Goal: Information Seeking & Learning: Learn about a topic

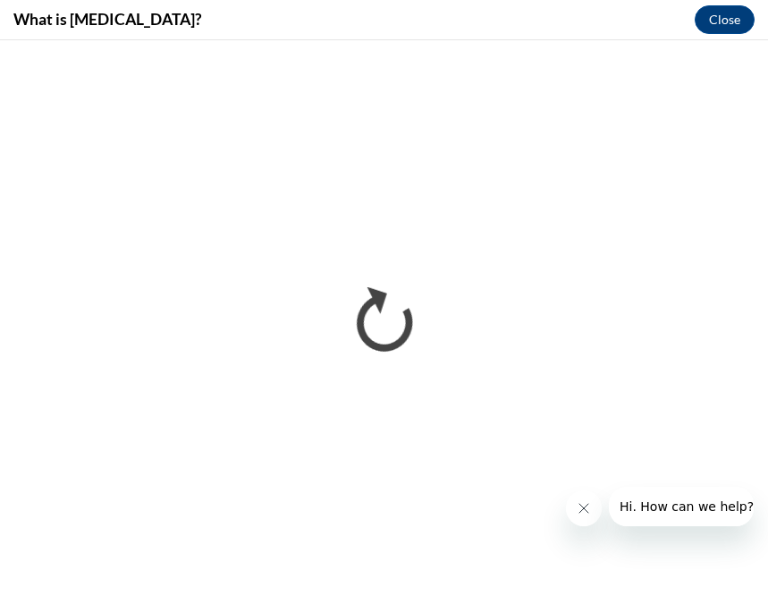
click at [574, 521] on button "Close message from company" at bounding box center [584, 508] width 36 height 36
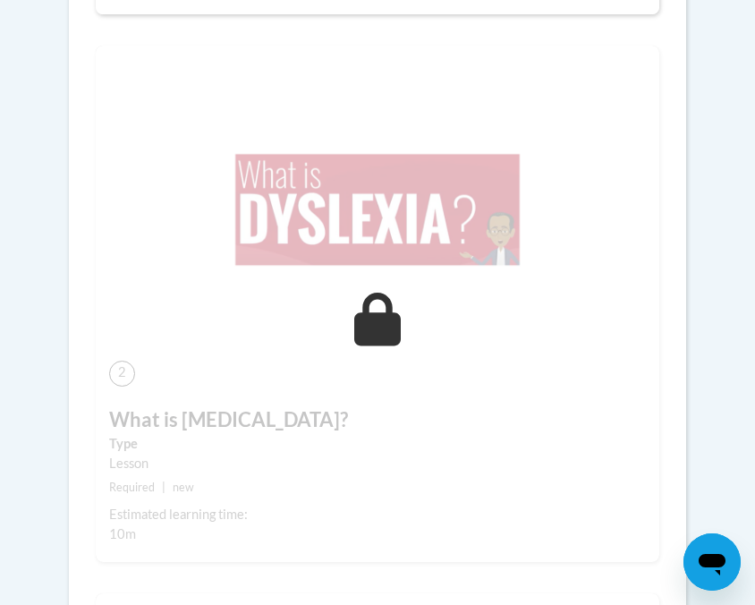
scroll to position [920, 0]
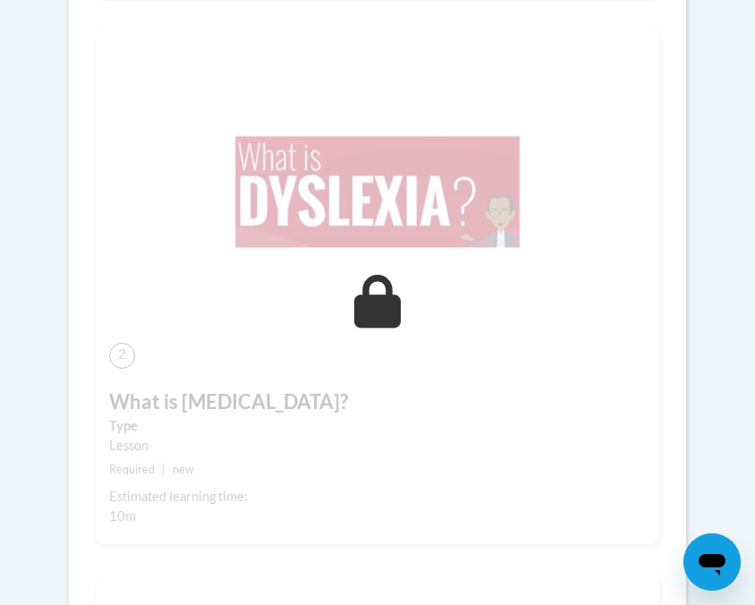
click at [325, 275] on img at bounding box center [377, 192] width 537 height 302
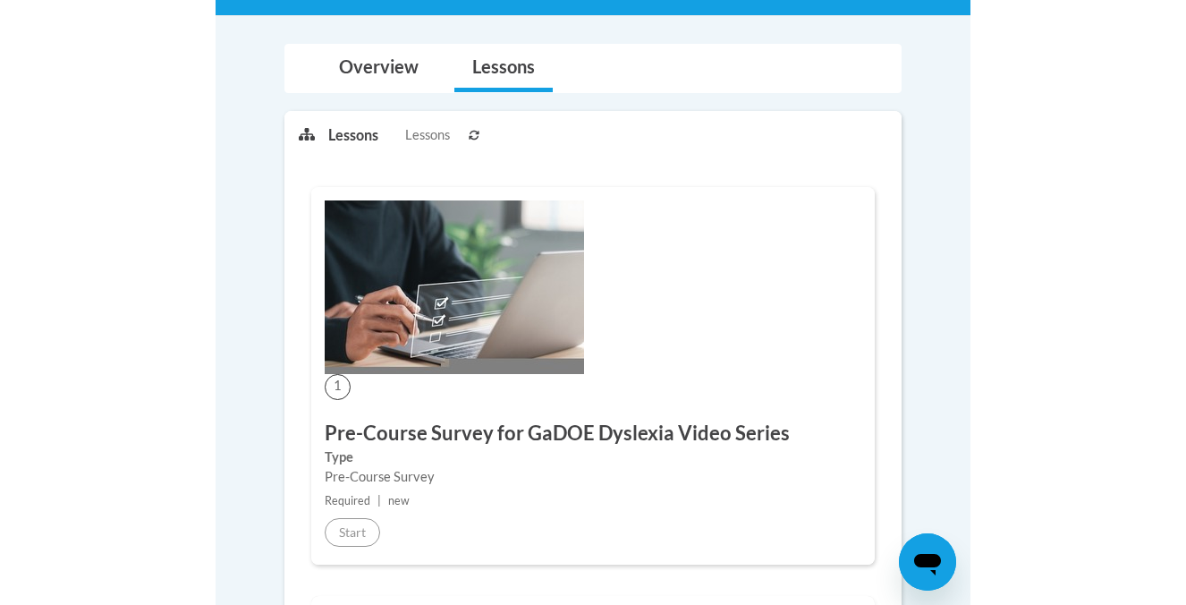
scroll to position [337, 0]
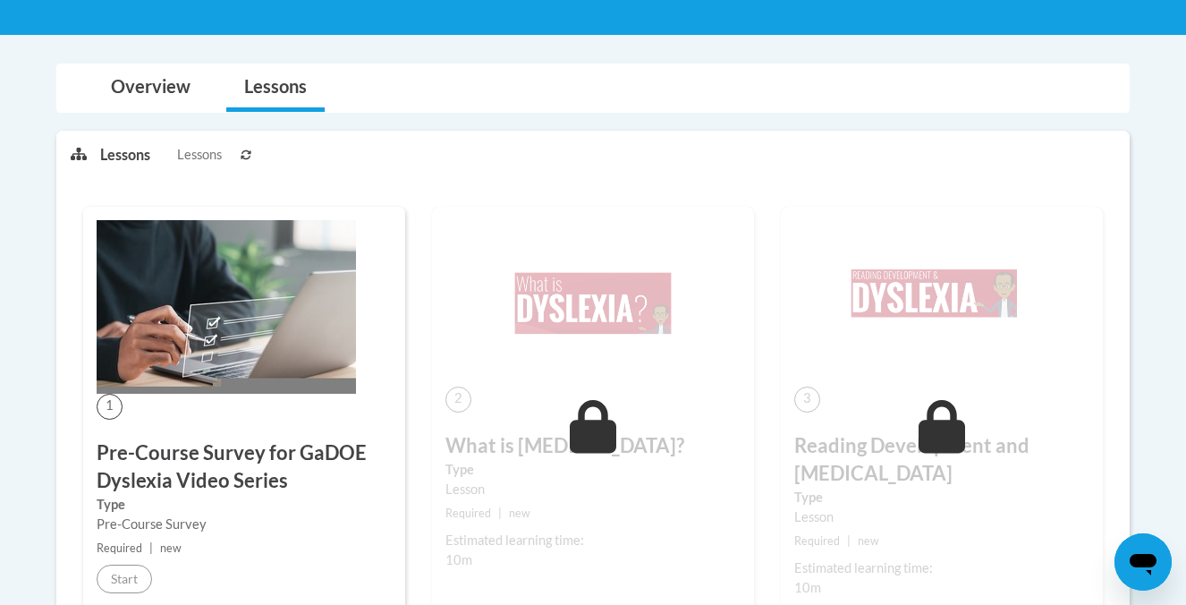
click at [148, 491] on h3 "Pre-Course Survey for GaDOE Dyslexia Video Series" at bounding box center [244, 466] width 295 height 55
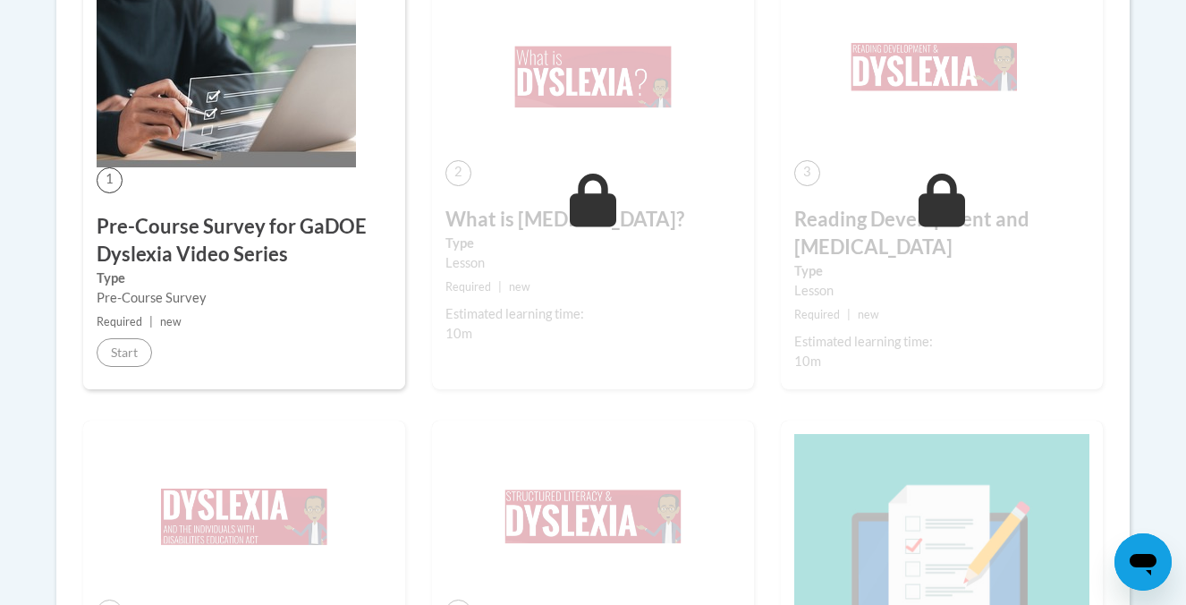
click at [131, 291] on div "Pre-Course Survey" at bounding box center [244, 298] width 295 height 20
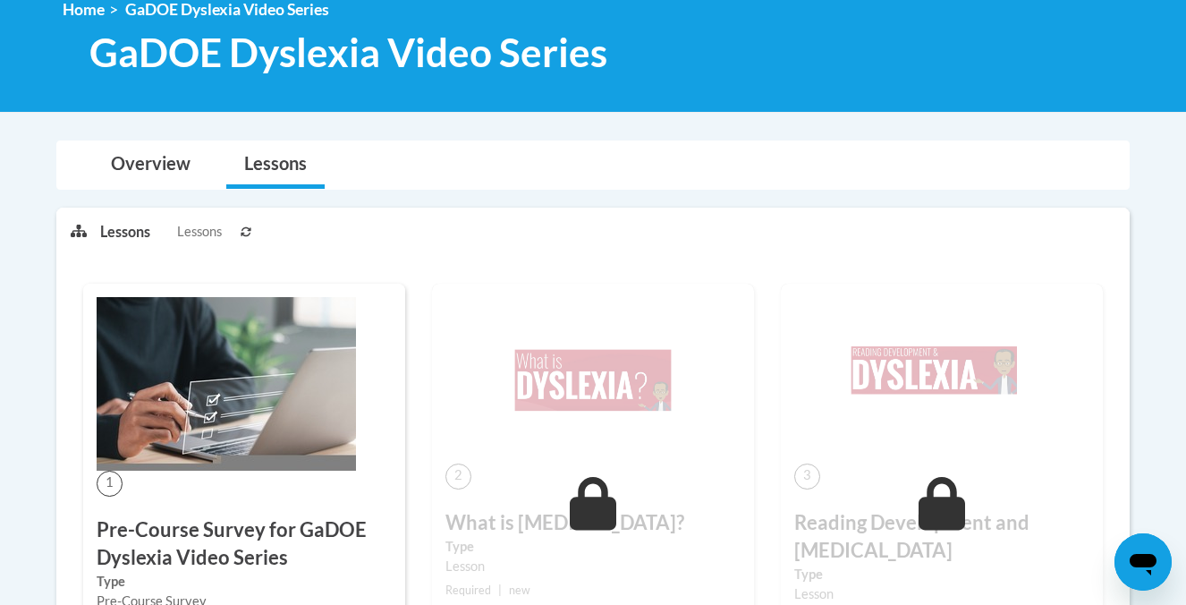
scroll to position [257, 0]
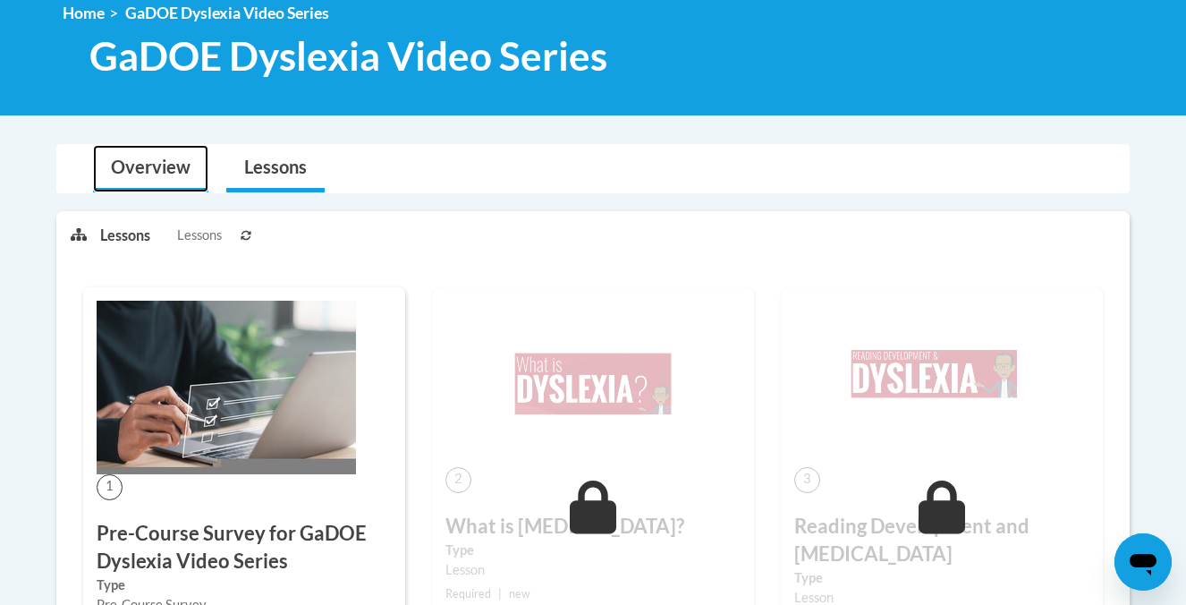
click at [137, 167] on link "Overview" at bounding box center [150, 168] width 115 height 47
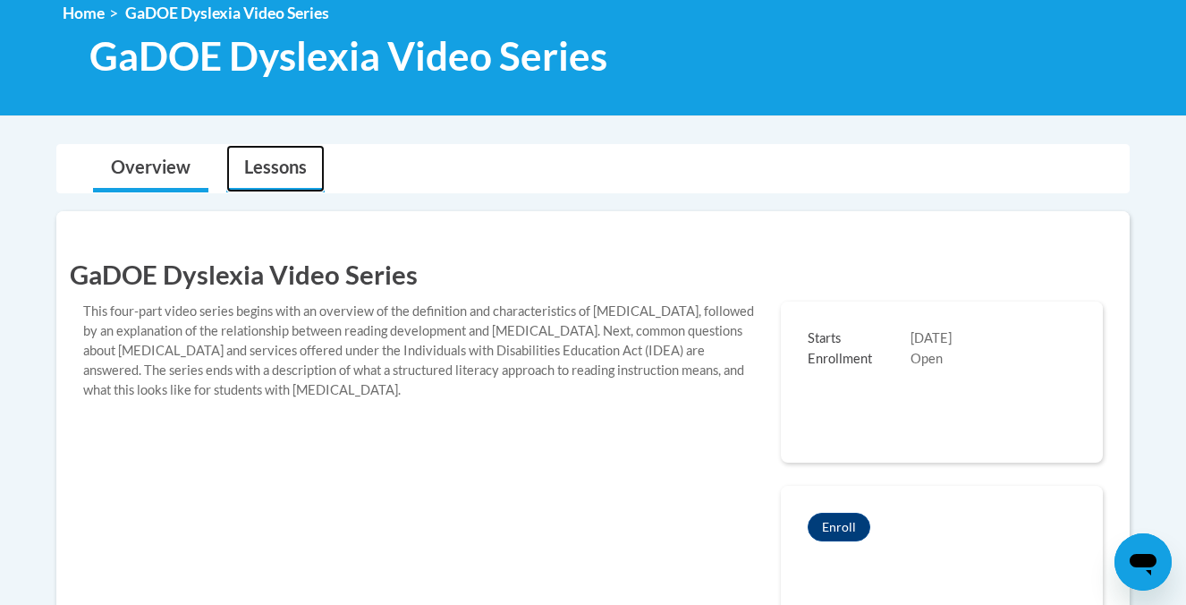
click at [241, 174] on link "Lessons" at bounding box center [275, 168] width 98 height 47
click at [160, 166] on link "Overview" at bounding box center [150, 168] width 115 height 47
click at [267, 170] on link "Lessons" at bounding box center [275, 168] width 98 height 47
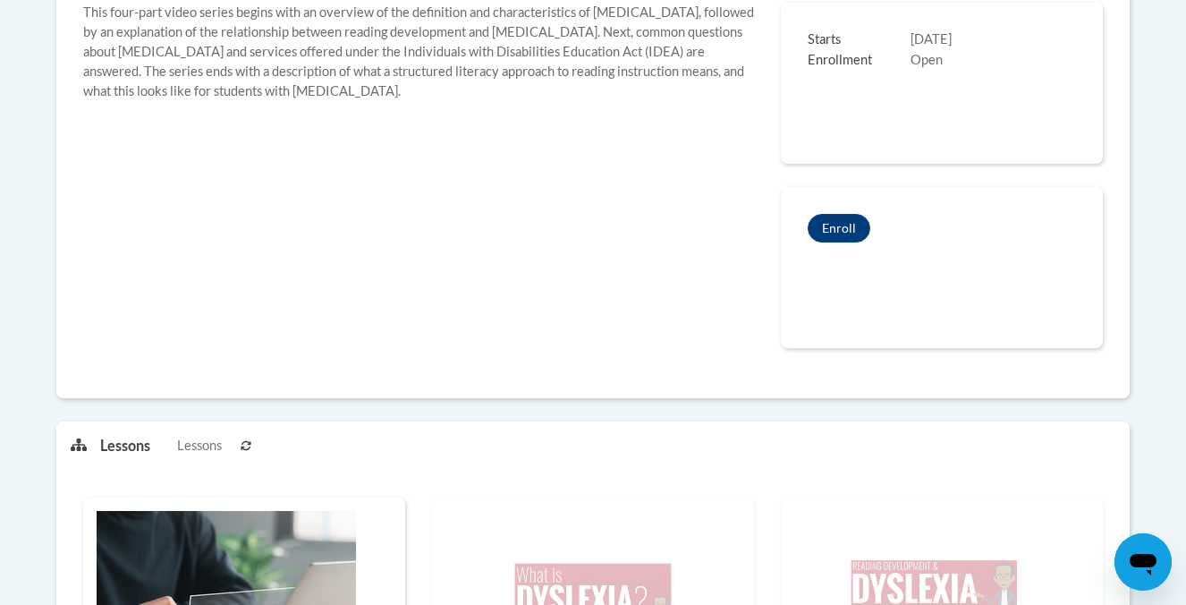
scroll to position [556, 0]
click at [754, 216] on button "Enroll" at bounding box center [839, 227] width 63 height 29
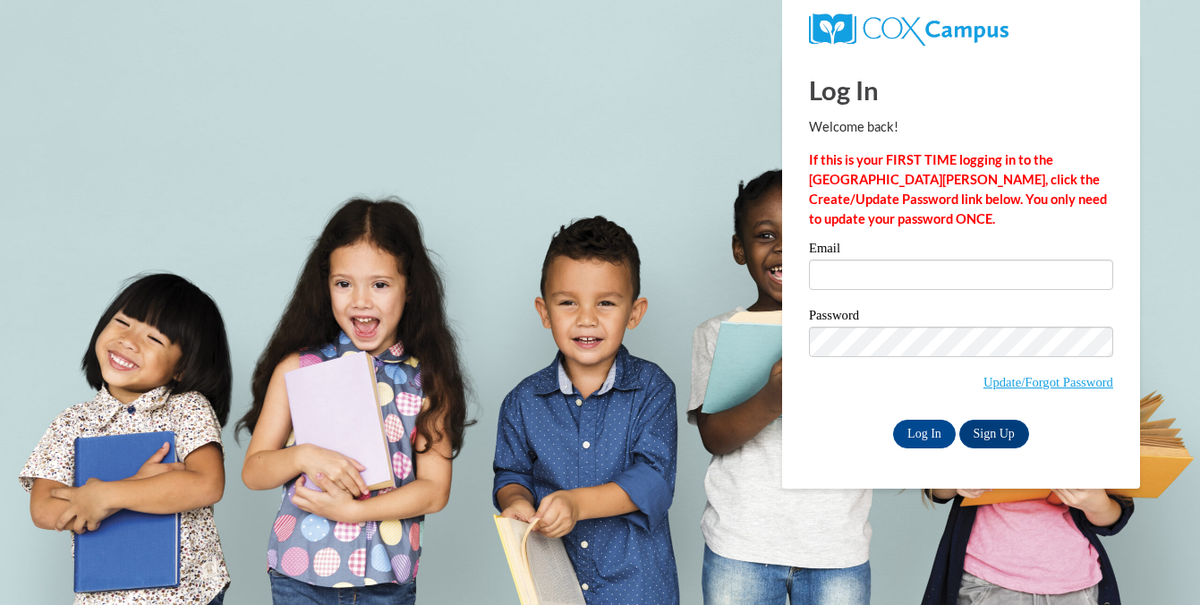
click at [852, 257] on label "Email" at bounding box center [961, 251] width 304 height 18
click at [852, 259] on input "Email" at bounding box center [961, 274] width 304 height 30
click at [852, 266] on input "Email" at bounding box center [961, 274] width 304 height 30
type input "visocchij@mail.sacredheart.edu"
click at [912, 427] on input "Log In" at bounding box center [924, 434] width 63 height 29
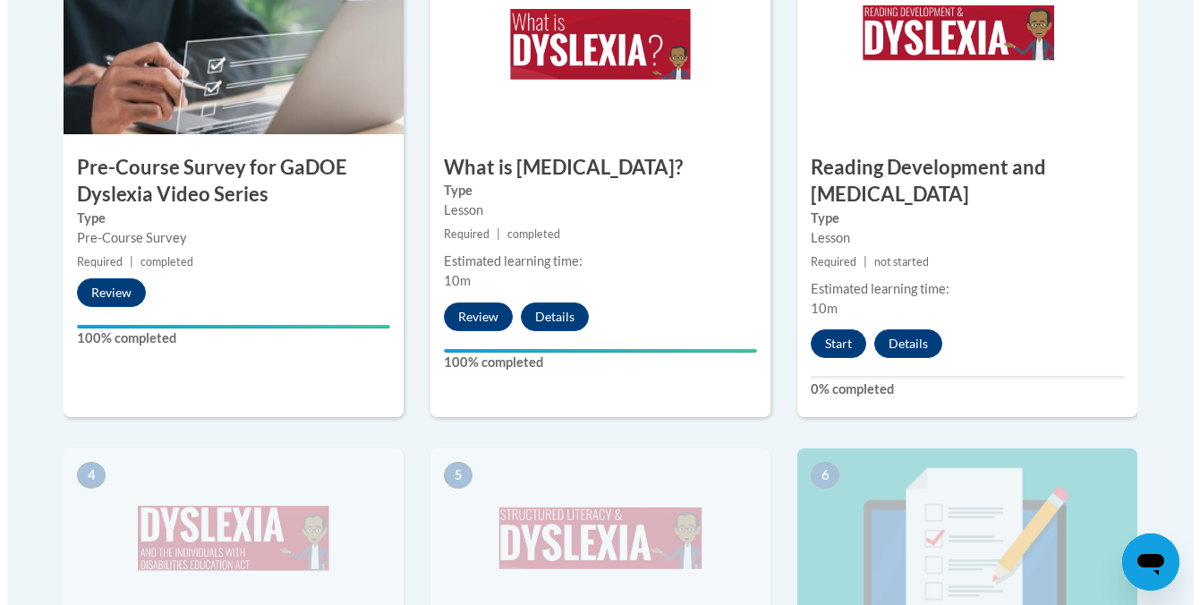
scroll to position [699, 0]
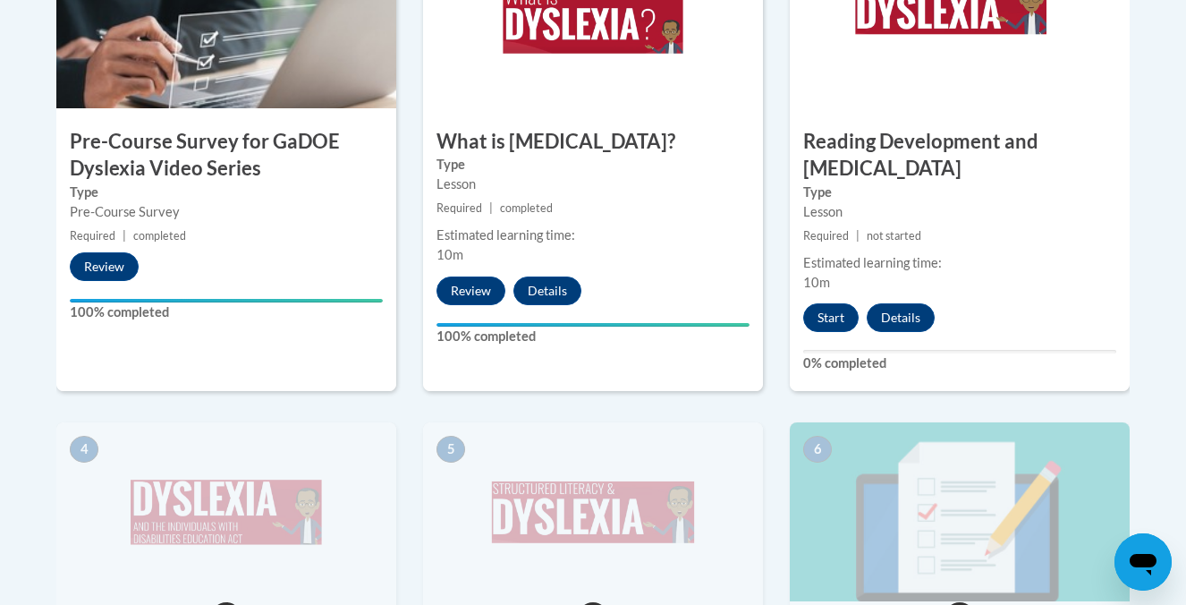
click at [515, 311] on div "2 What is Dyslexia? Type Lesson Required | completed Estimated learning time: 1…" at bounding box center [593, 160] width 340 height 462
click at [467, 292] on button "Review" at bounding box center [471, 290] width 69 height 29
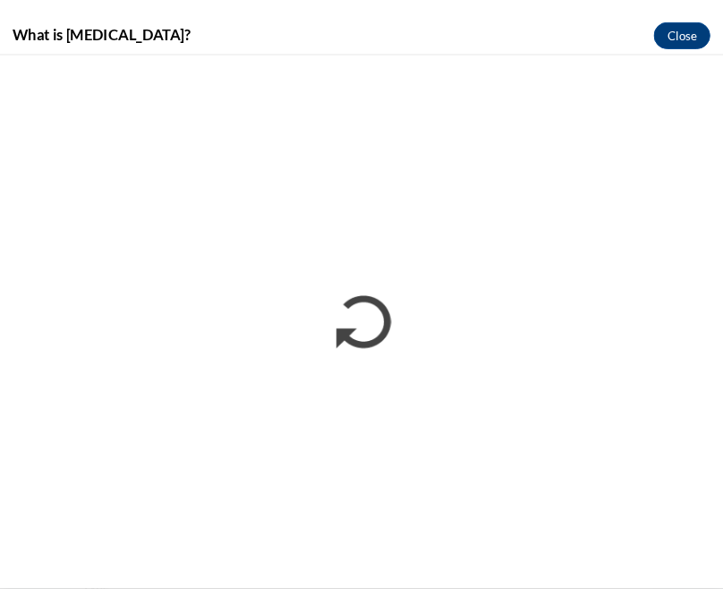
scroll to position [755, 0]
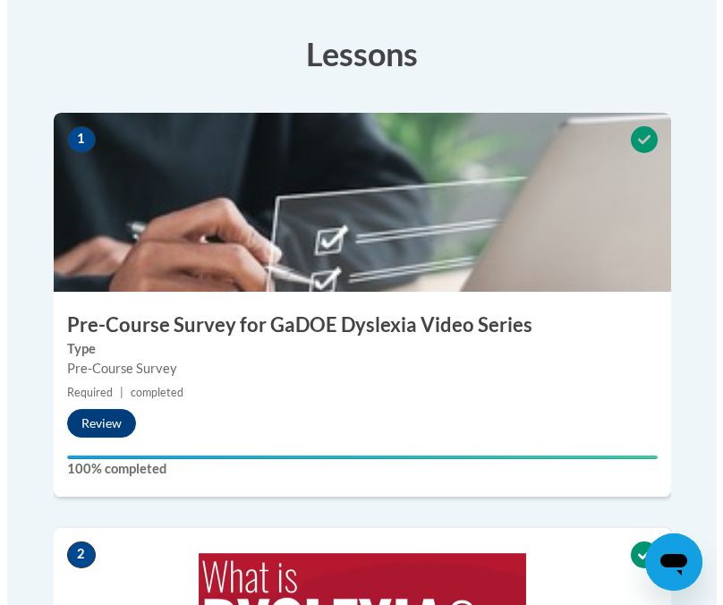
scroll to position [626, 0]
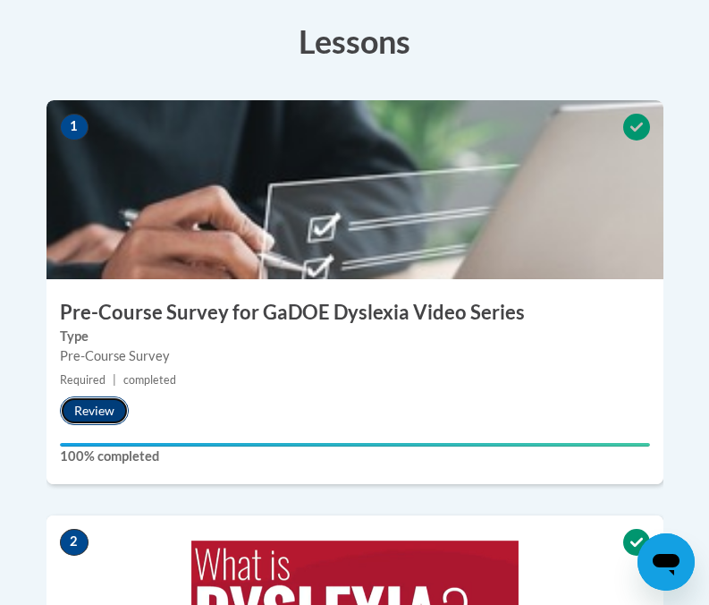
click at [93, 396] on button "Review" at bounding box center [94, 410] width 69 height 29
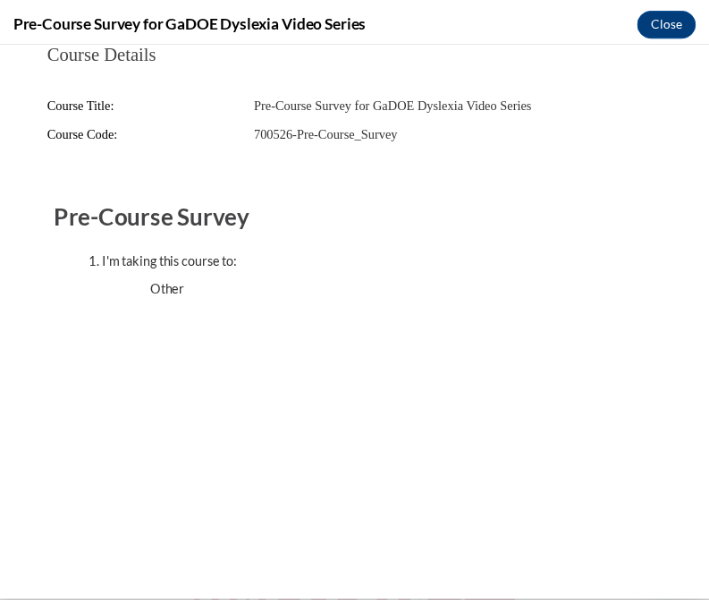
scroll to position [0, 0]
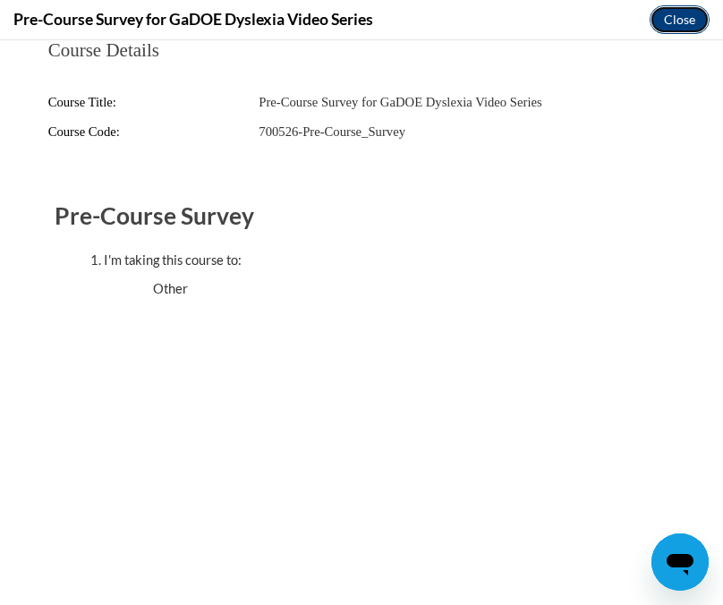
click at [676, 28] on button "Close" at bounding box center [679, 19] width 60 height 29
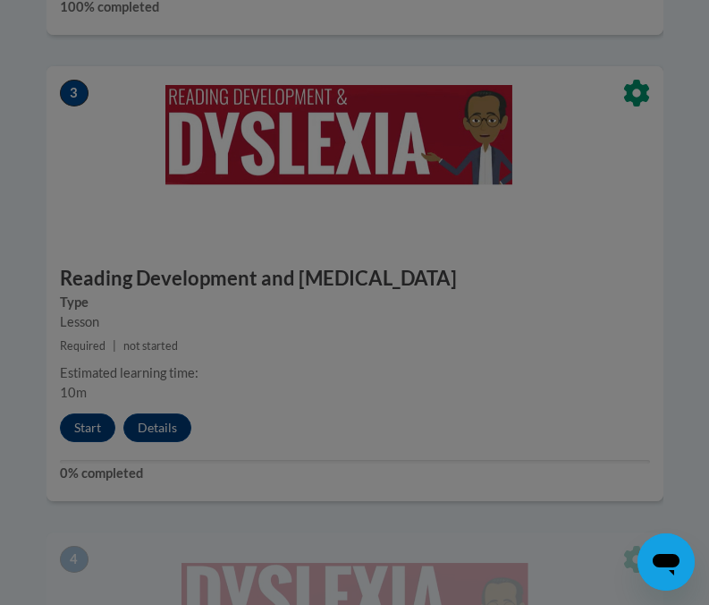
scroll to position [1542, 0]
click at [80, 383] on div at bounding box center [354, 302] width 709 height 605
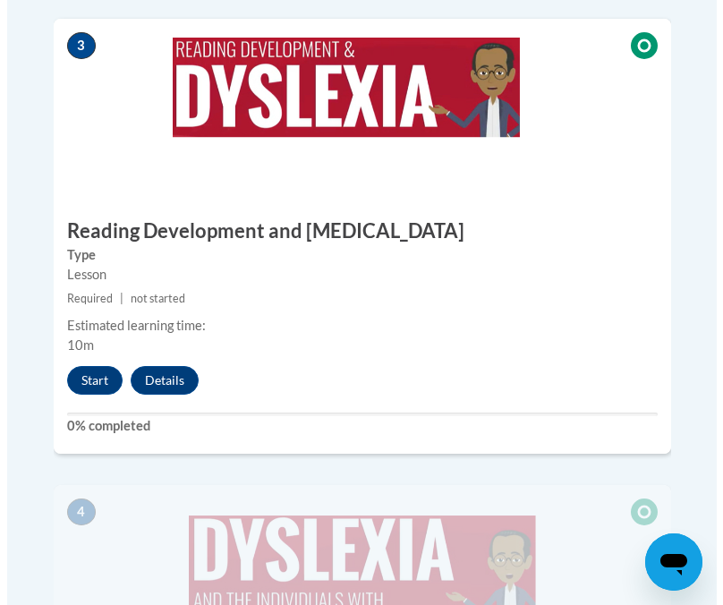
scroll to position [1590, 0]
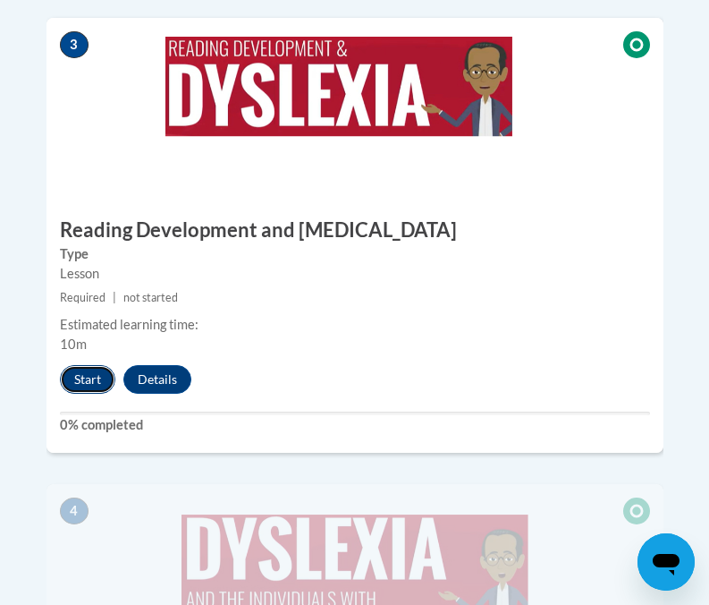
click at [84, 365] on button "Start" at bounding box center [87, 379] width 55 height 29
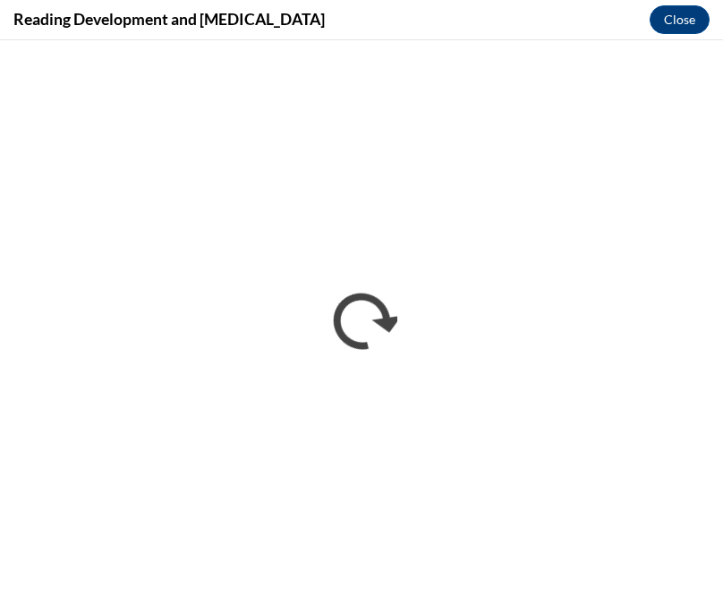
scroll to position [0, 0]
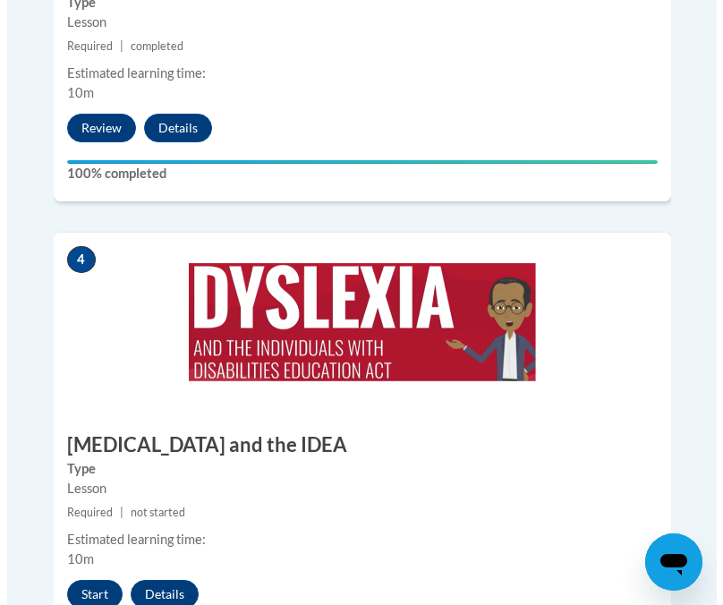
scroll to position [1855, 0]
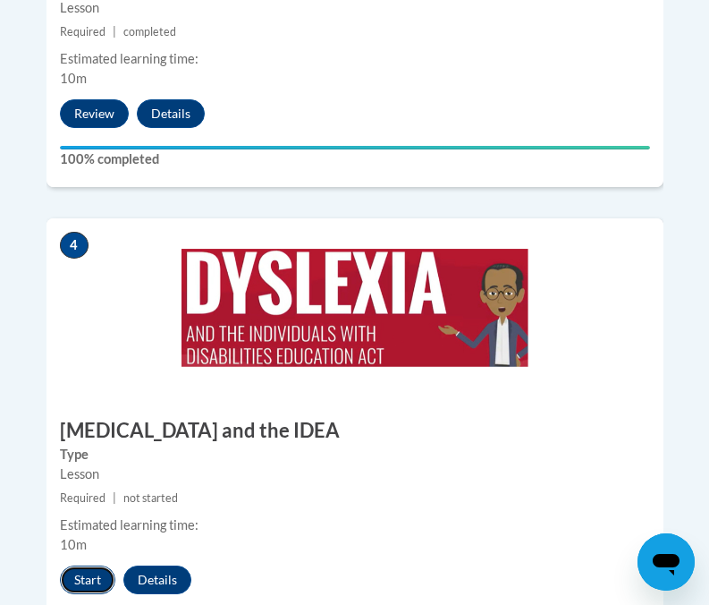
click at [85, 565] on button "Start" at bounding box center [87, 579] width 55 height 29
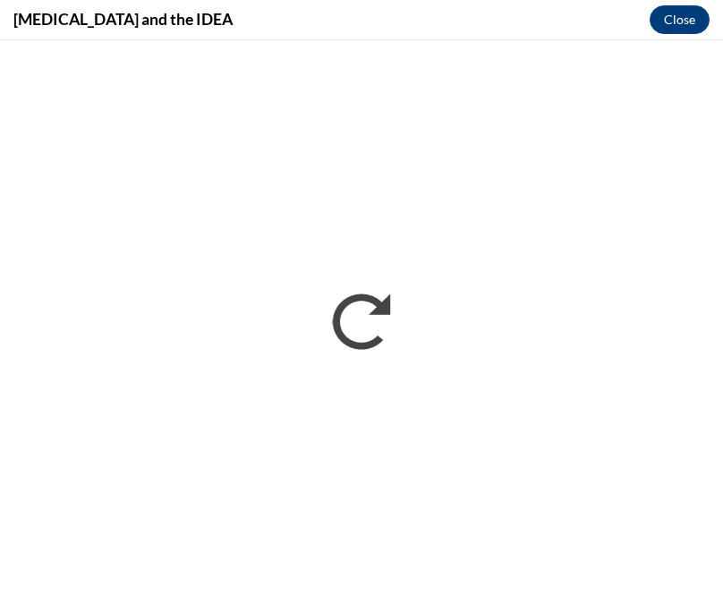
scroll to position [0, 0]
